Goal: Navigation & Orientation: Go to known website

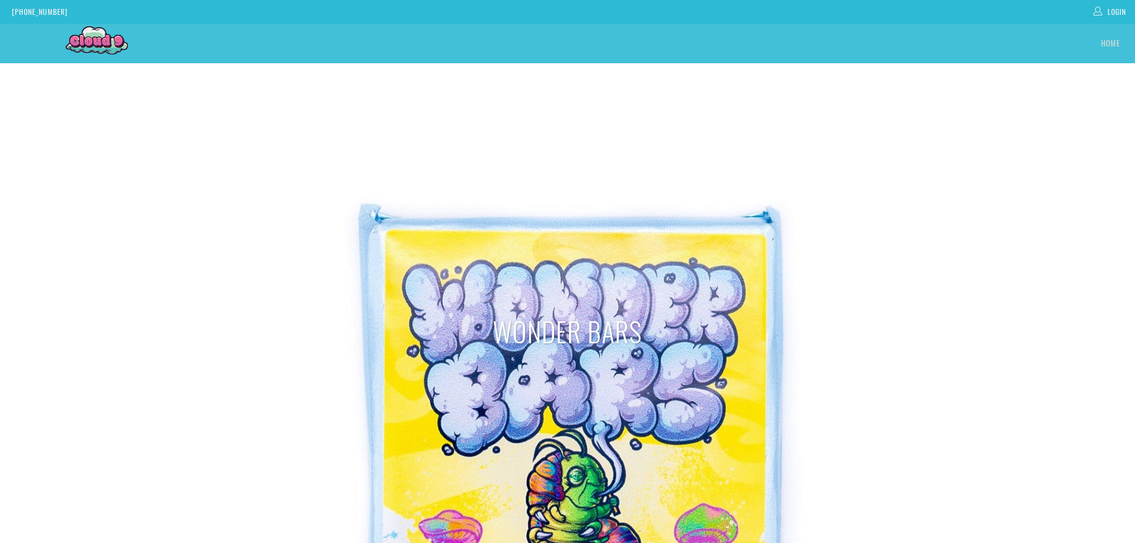
click at [98, 42] on img at bounding box center [97, 41] width 63 height 35
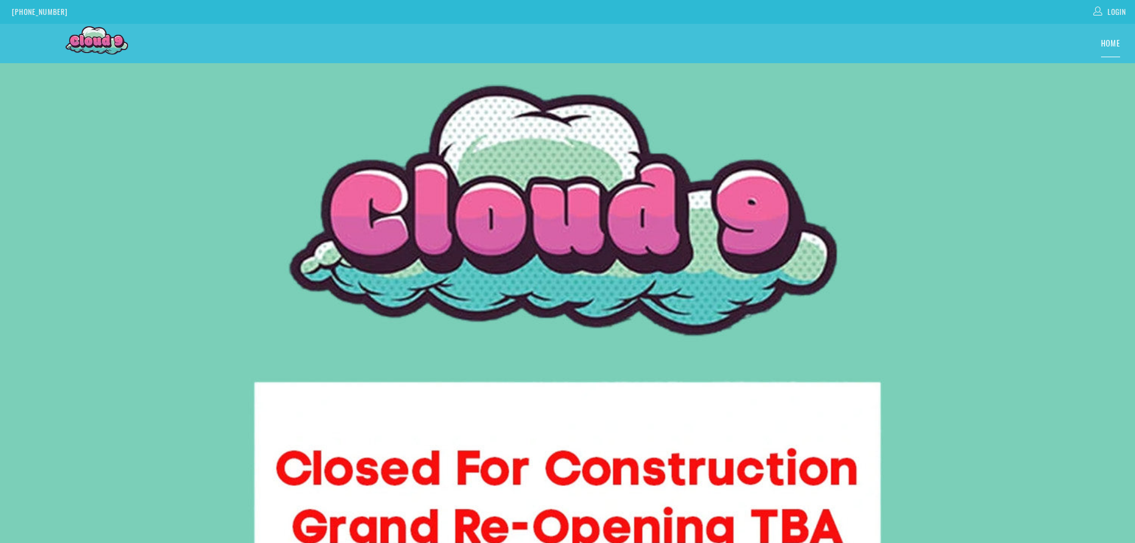
click at [1113, 41] on link "Home" at bounding box center [1110, 43] width 19 height 27
